Goal: Task Accomplishment & Management: Manage account settings

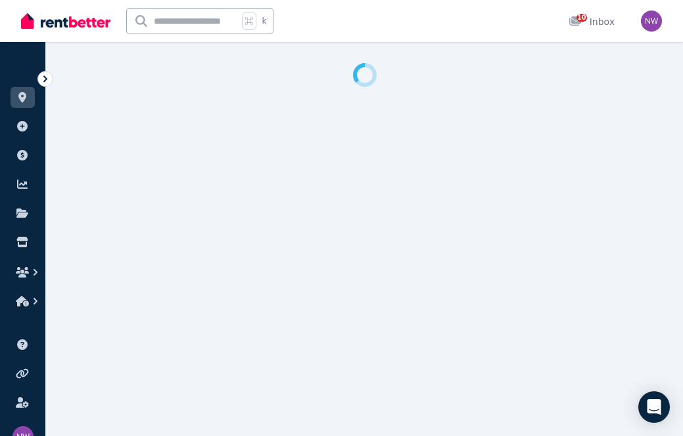
select select "***"
select select "**********"
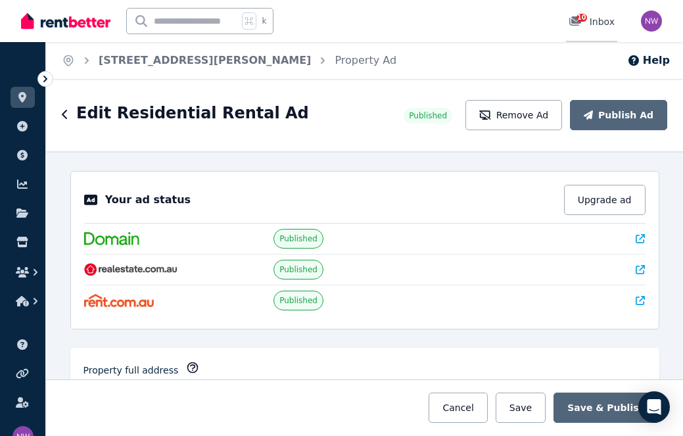
click at [584, 18] on span "10" at bounding box center [582, 18] width 11 height 8
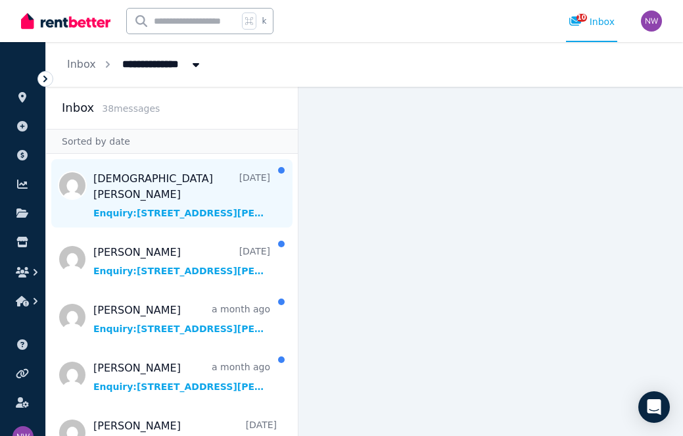
click at [153, 174] on span "Message list" at bounding box center [172, 193] width 252 height 68
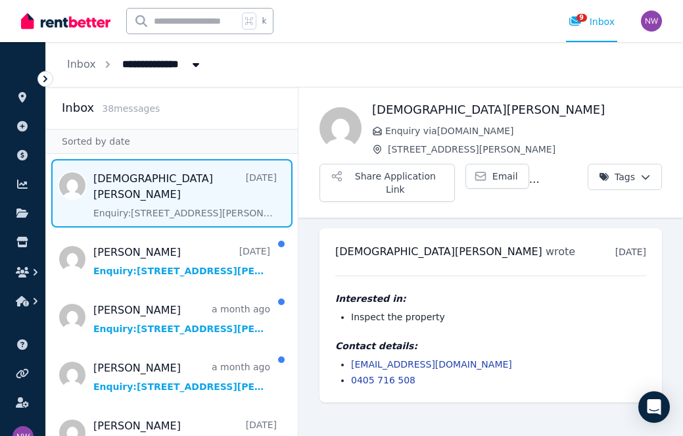
click at [428, 365] on link "[EMAIL_ADDRESS][DOMAIN_NAME]" at bounding box center [431, 364] width 161 height 11
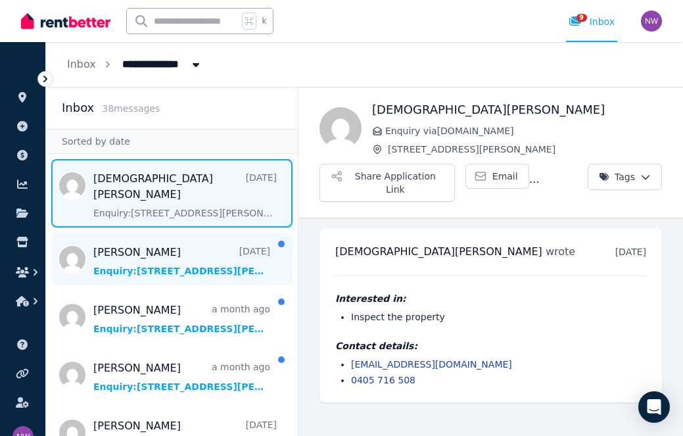
click at [218, 255] on span "Message list" at bounding box center [172, 259] width 252 height 53
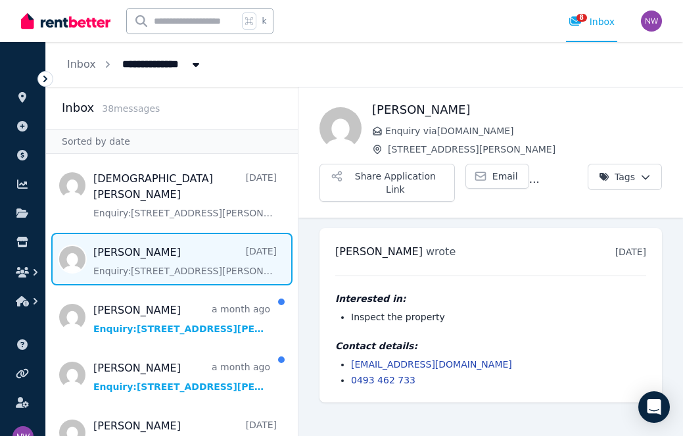
click at [376, 364] on link "[EMAIL_ADDRESS][DOMAIN_NAME]" at bounding box center [431, 364] width 161 height 11
click at [167, 59] on span "All Properties" at bounding box center [165, 63] width 103 height 21
click at [547, 131] on span "Enquiry via [DOMAIN_NAME]" at bounding box center [523, 130] width 277 height 13
click at [653, 22] on img "button" at bounding box center [651, 21] width 21 height 21
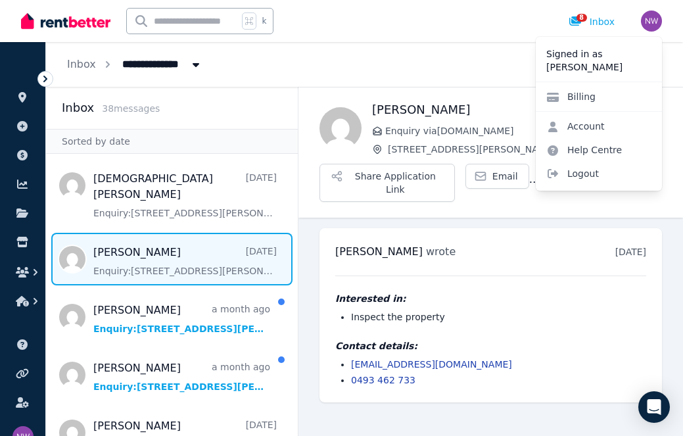
click at [376, 32] on div "k 8 Inbox" at bounding box center [319, 21] width 597 height 42
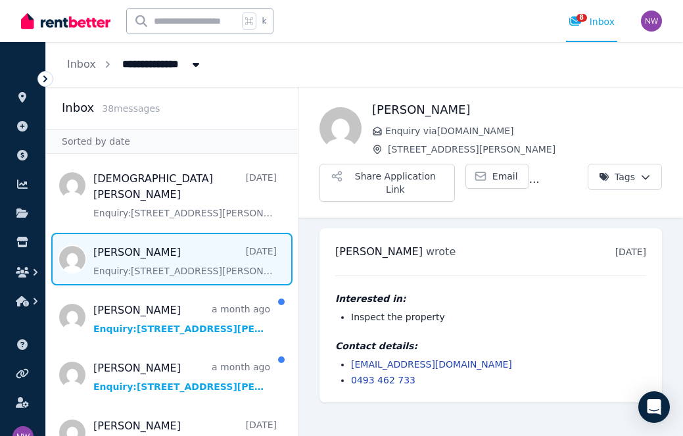
click at [651, 17] on img "button" at bounding box center [651, 21] width 21 height 21
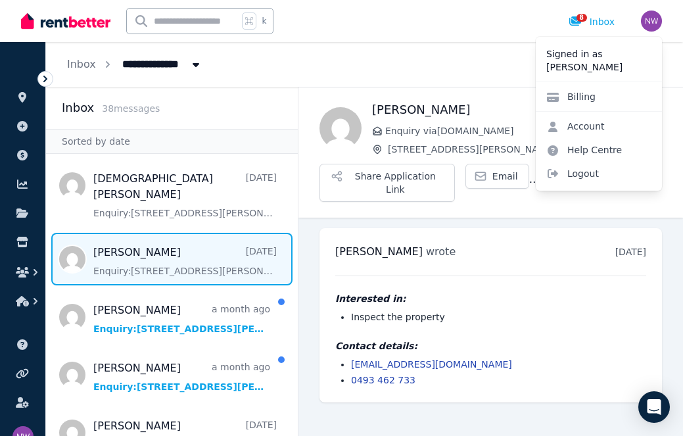
click at [393, 34] on div "k 8 Inbox" at bounding box center [319, 21] width 597 height 42
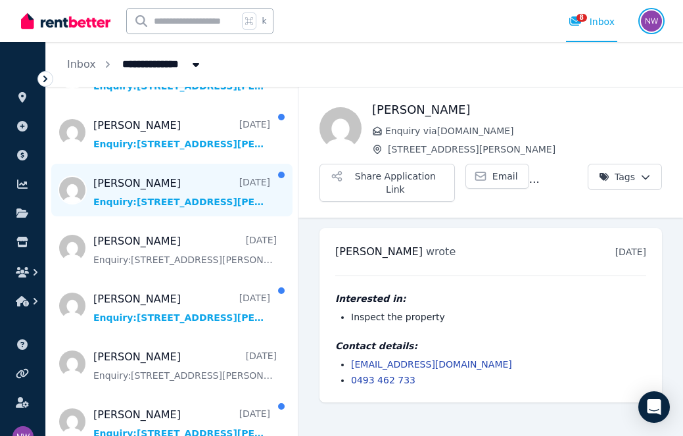
scroll to position [416, 0]
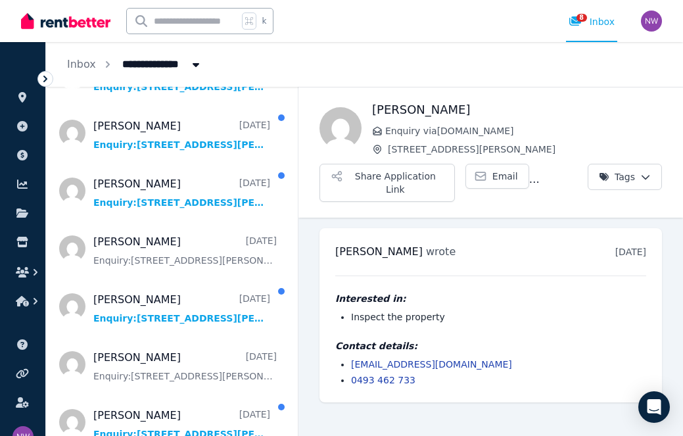
click at [427, 360] on link "[EMAIL_ADDRESS][DOMAIN_NAME]" at bounding box center [431, 364] width 161 height 11
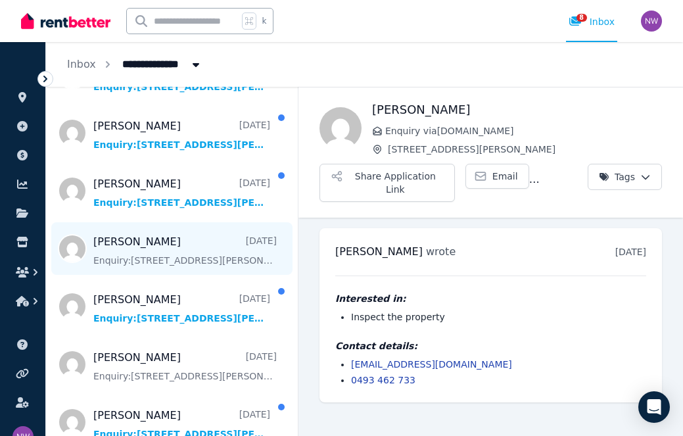
scroll to position [363, 0]
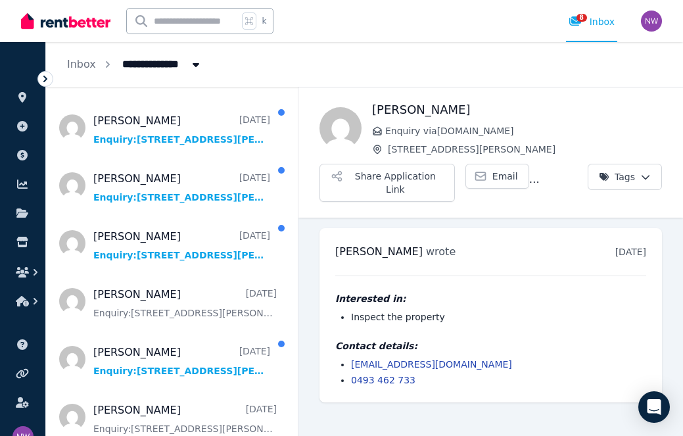
click at [164, 63] on span "All Properties" at bounding box center [165, 63] width 103 height 21
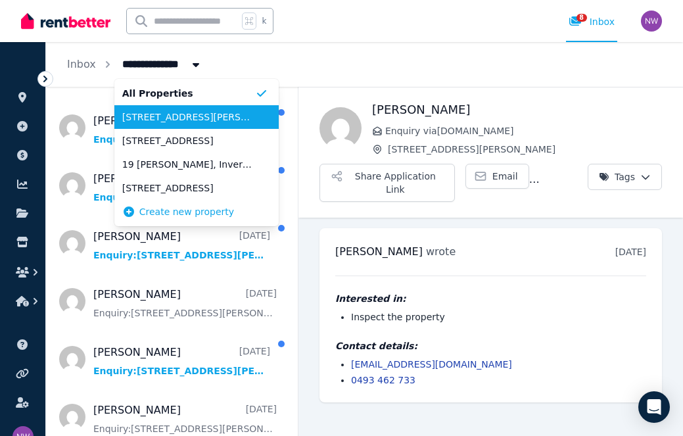
click at [176, 114] on span "[STREET_ADDRESS][PERSON_NAME]" at bounding box center [188, 117] width 133 height 13
type input "**********"
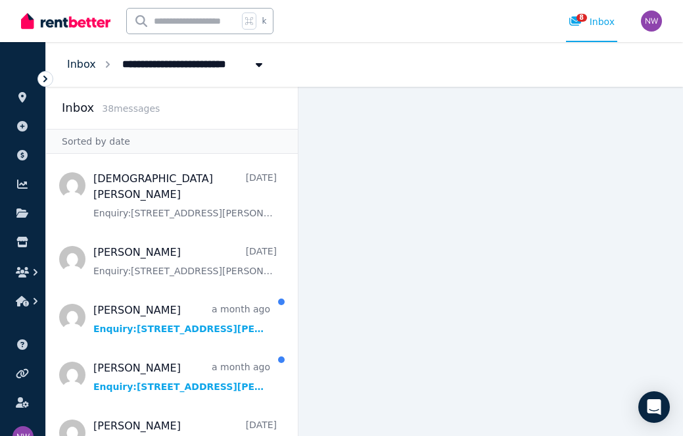
click at [83, 64] on link "Inbox" at bounding box center [81, 64] width 29 height 12
click at [24, 95] on icon at bounding box center [22, 97] width 8 height 11
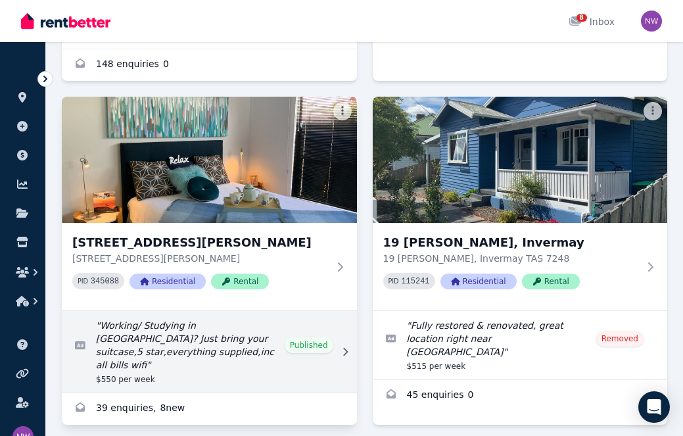
scroll to position [399, 0]
